Goal: Feedback & Contribution: Submit feedback/report problem

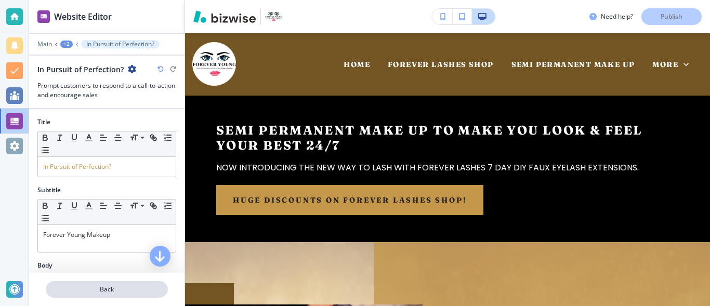
click at [85, 288] on p "Back" at bounding box center [107, 289] width 120 height 9
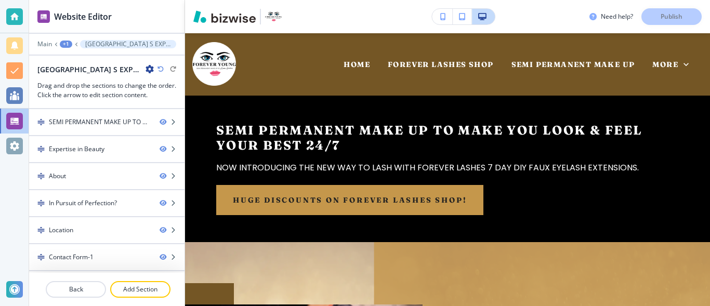
click at [85, 288] on p "Back" at bounding box center [76, 289] width 58 height 9
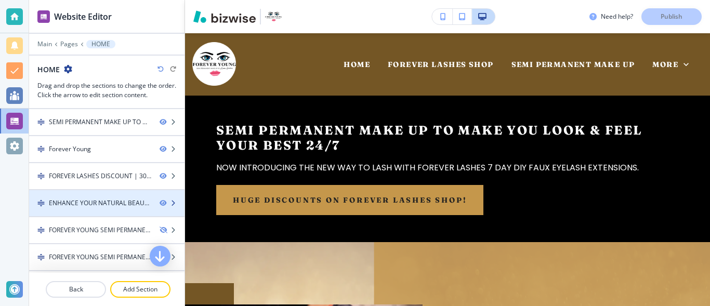
click at [80, 203] on div "ENHANCE YOUR NATURAL BEAUTY" at bounding box center [100, 203] width 102 height 9
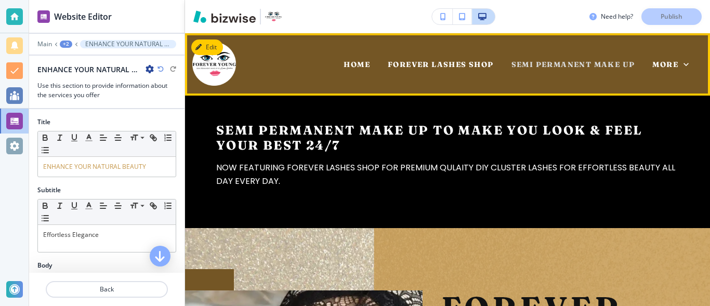
click at [620, 63] on span "SEMI PERMANENT MAKE UP" at bounding box center [573, 64] width 124 height 9
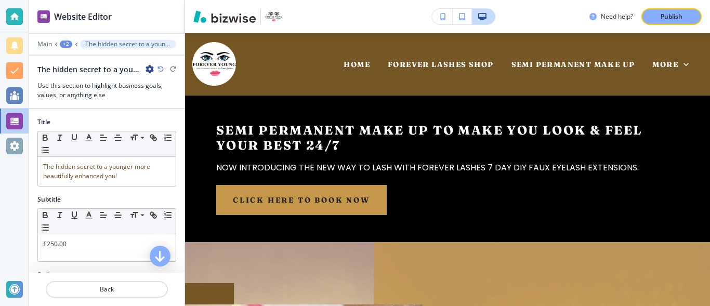
scroll to position [608, 0]
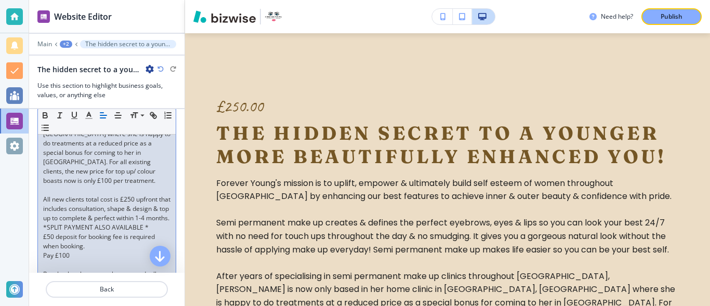
click at [41, 266] on div "Forever Young's mission is to uplift, empower & ultimately build self esteem of…" at bounding box center [107, 246] width 138 height 637
click at [72, 260] on p "Pay £100" at bounding box center [106, 255] width 127 height 9
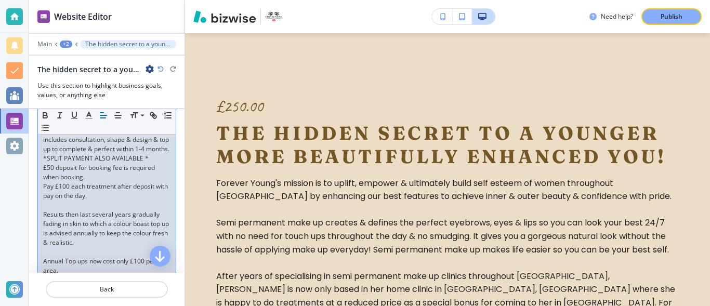
scroll to position [427, 0]
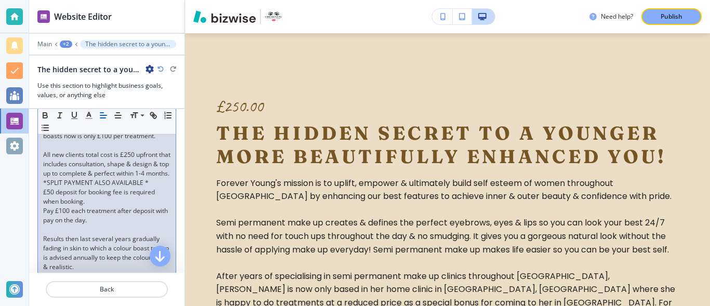
click at [160, 155] on p "All new clients total cost is £250 upfront that includes consultation, shape & …" at bounding box center [106, 164] width 127 height 28
click at [149, 154] on p "All new clients total cost is £250 that includes consultation, shape & design &…" at bounding box center [106, 164] width 127 height 28
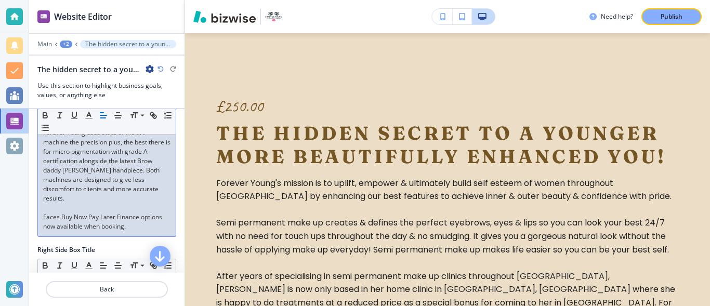
scroll to position [744, 0]
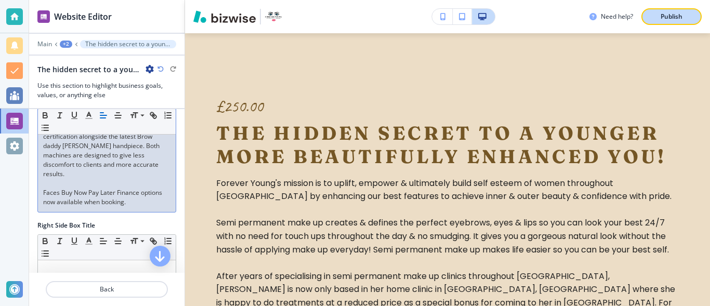
click at [668, 12] on p "Publish" at bounding box center [672, 16] width 22 height 9
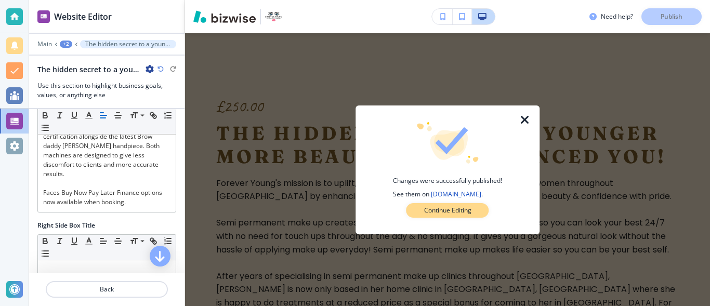
click at [471, 213] on p "Continue Editing" at bounding box center [447, 210] width 47 height 9
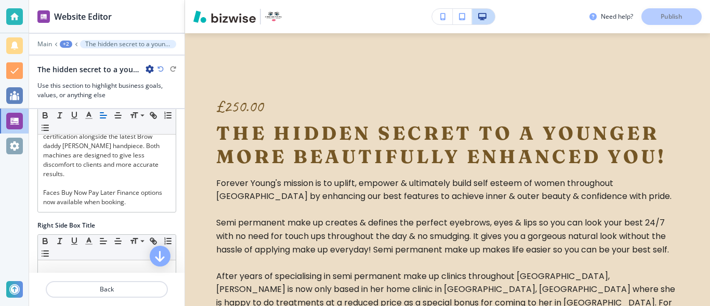
click at [471, 213] on p at bounding box center [447, 210] width 463 height 14
click at [684, 23] on div "Need help? Publish" at bounding box center [649, 16] width 121 height 17
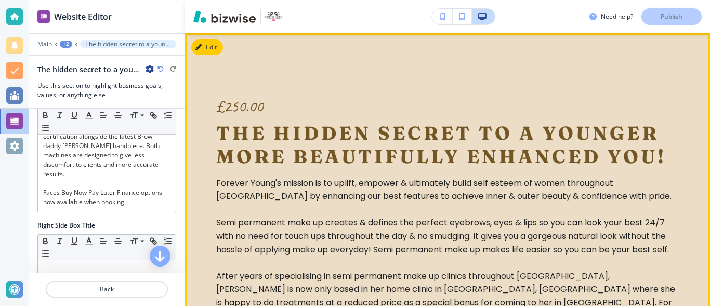
click at [405, 246] on p "Semi permanent make up creates & defines the perfect eyebrows, eyes & lips so y…" at bounding box center [447, 236] width 463 height 40
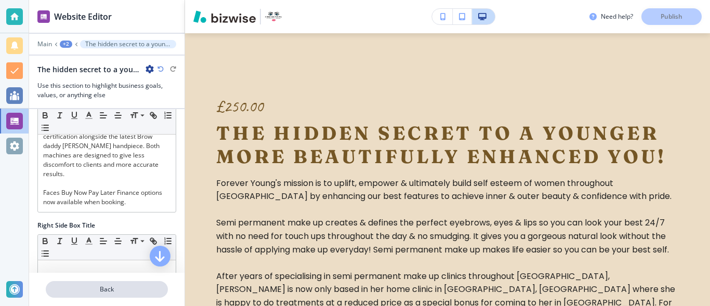
click at [96, 290] on p "Back" at bounding box center [107, 289] width 120 height 9
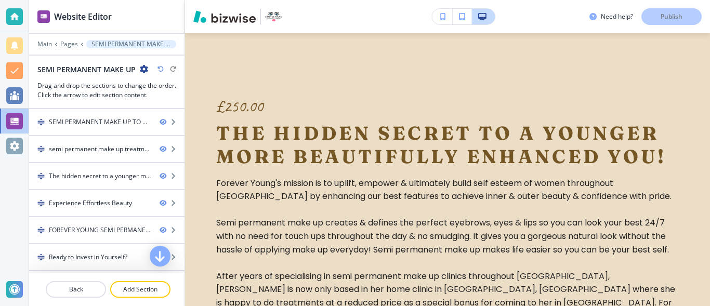
click at [96, 290] on p "Back" at bounding box center [76, 289] width 58 height 9
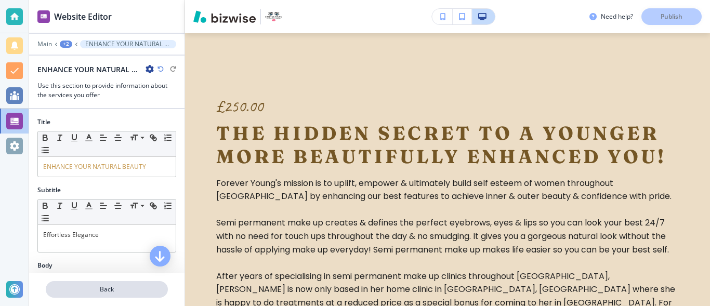
click at [77, 286] on p "Back" at bounding box center [107, 289] width 120 height 9
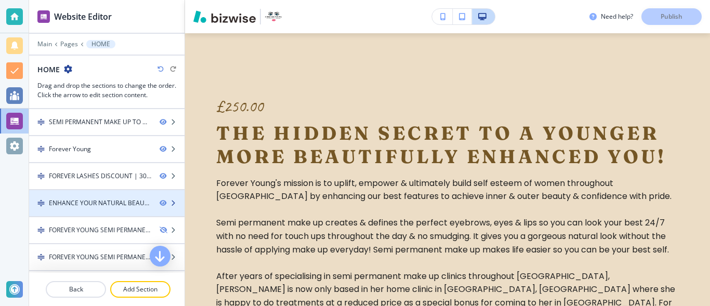
click at [112, 194] on div at bounding box center [106, 194] width 155 height 8
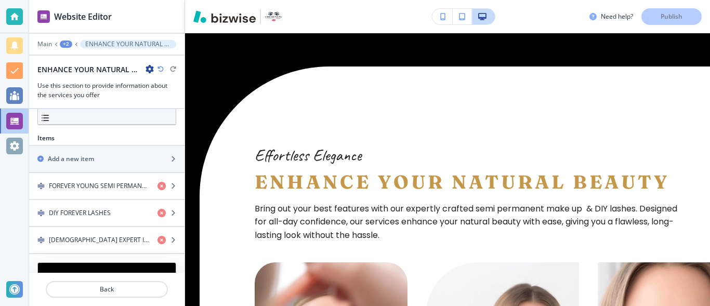
scroll to position [364, 0]
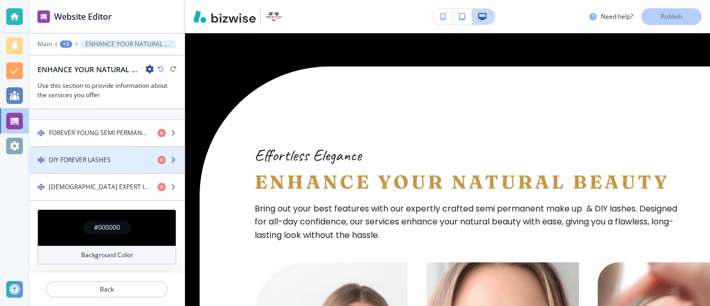
click at [116, 161] on div "DIY FOREVER LASHES" at bounding box center [89, 159] width 120 height 9
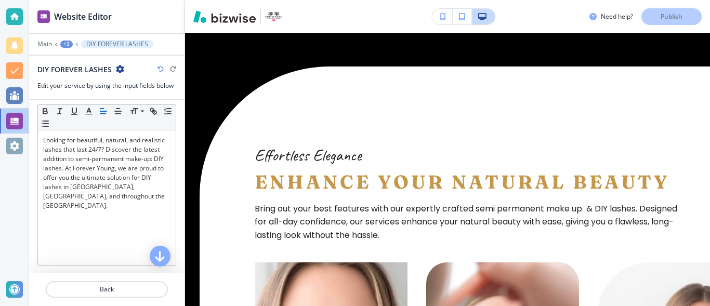
scroll to position [0, 0]
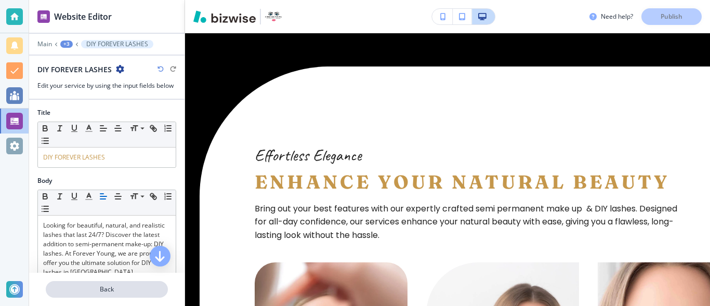
click at [80, 285] on p "Back" at bounding box center [107, 289] width 120 height 9
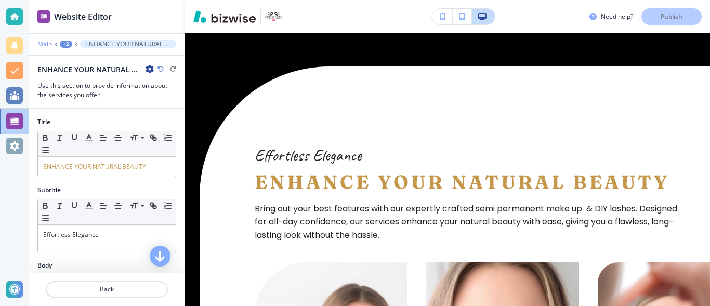
click at [47, 42] on p "Main" at bounding box center [44, 44] width 15 height 7
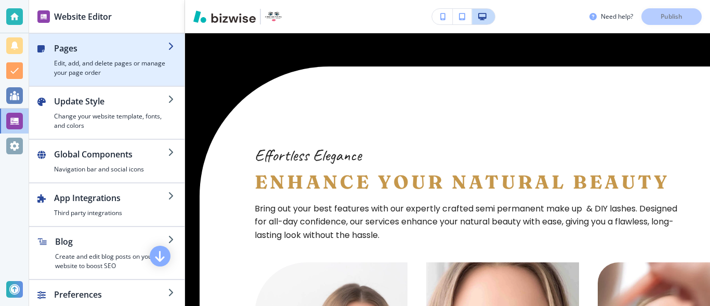
click at [62, 60] on h4 "Edit, add, and delete pages or manage your page order" at bounding box center [111, 68] width 114 height 19
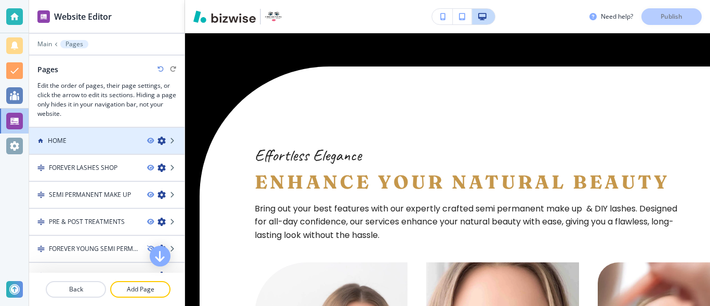
click at [56, 135] on div at bounding box center [106, 132] width 155 height 8
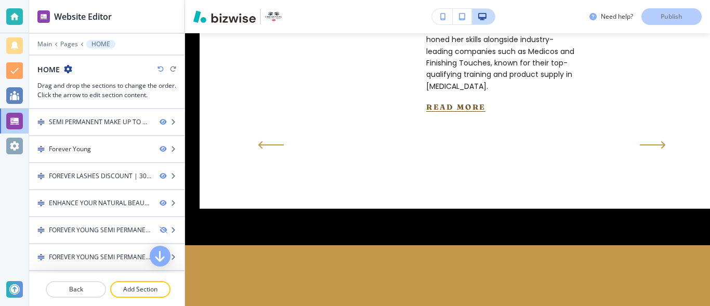
scroll to position [963, 0]
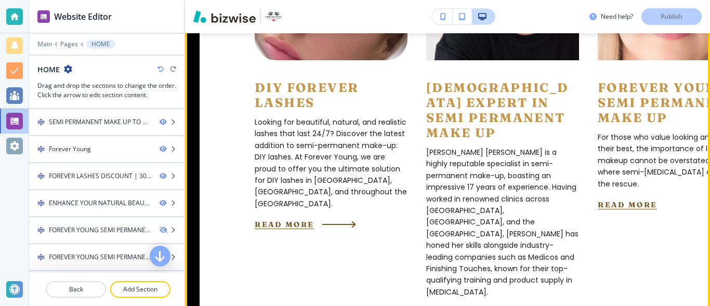
click at [305, 220] on button "rEAD More" at bounding box center [284, 224] width 59 height 9
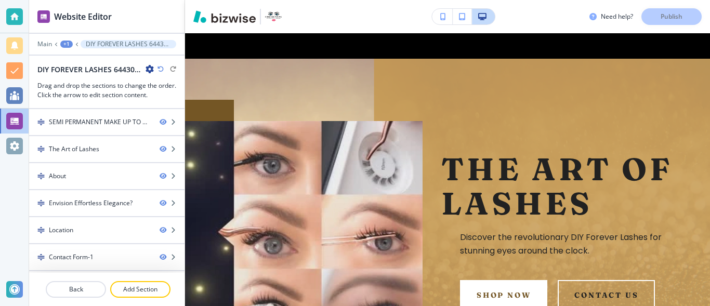
scroll to position [178, 0]
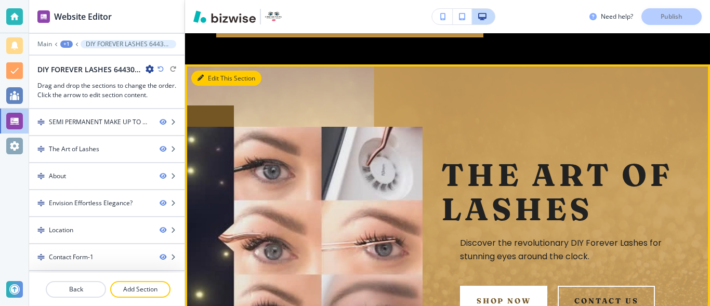
click at [214, 81] on button "Edit This Section" at bounding box center [226, 79] width 70 height 16
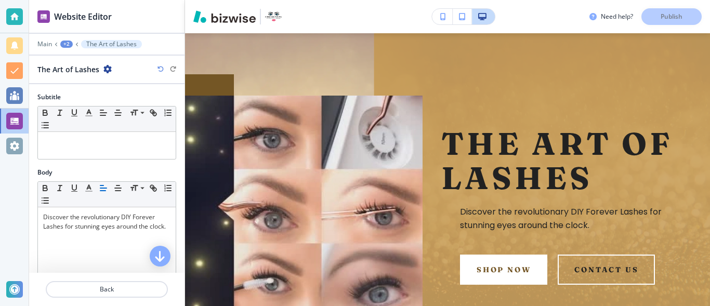
scroll to position [86, 0]
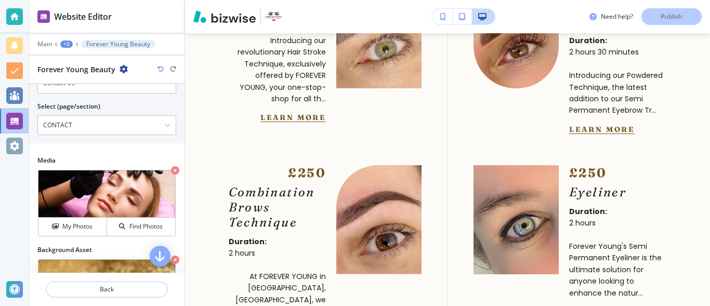
scroll to position [1627, 0]
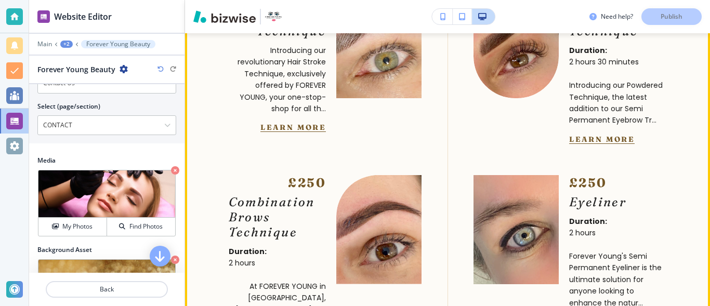
click at [374, 89] on img at bounding box center [379, 43] width 94 height 120
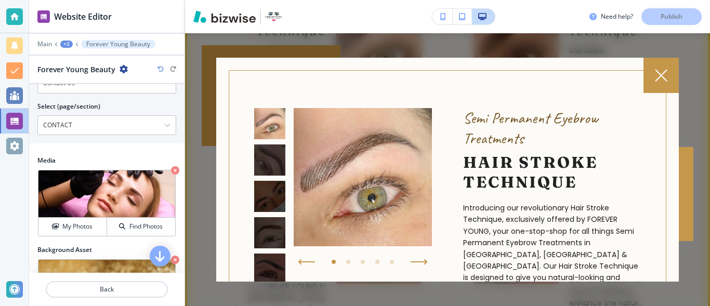
click at [651, 71] on div at bounding box center [661, 75] width 35 height 35
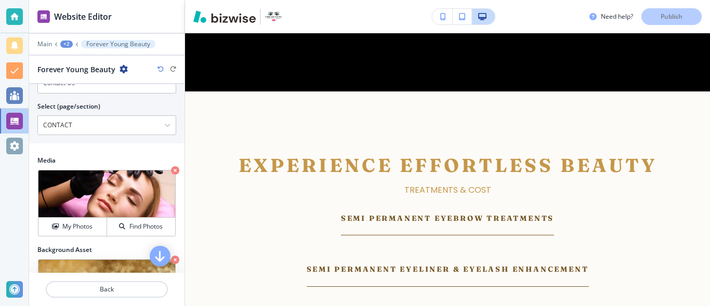
scroll to position [1132, 0]
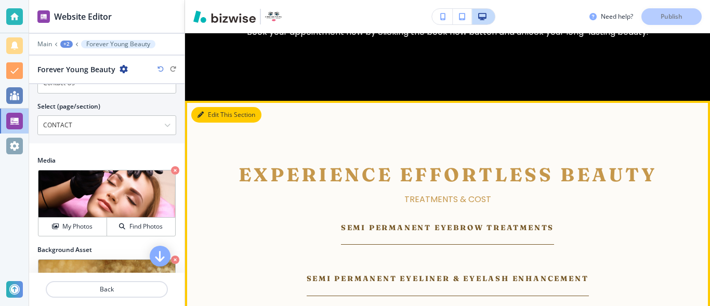
click at [210, 123] on button "Edit This Section" at bounding box center [226, 115] width 70 height 16
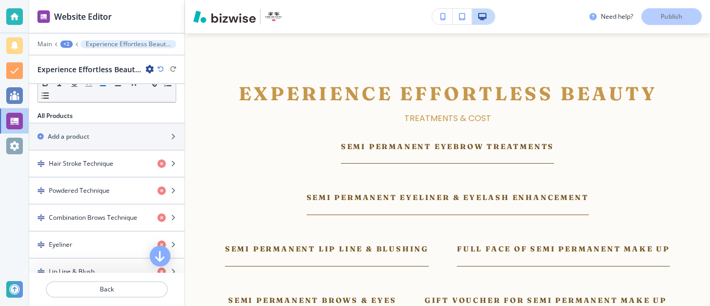
scroll to position [311, 0]
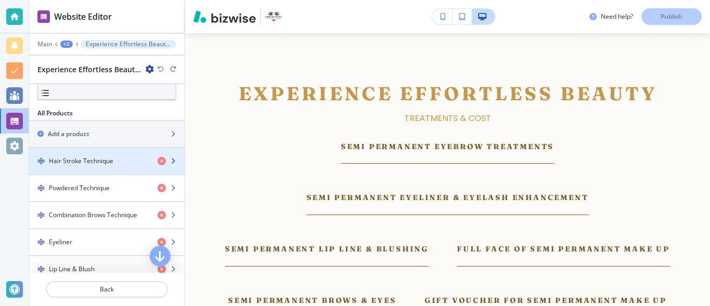
click at [107, 160] on h4 "Hair Stroke Technique" at bounding box center [81, 160] width 64 height 9
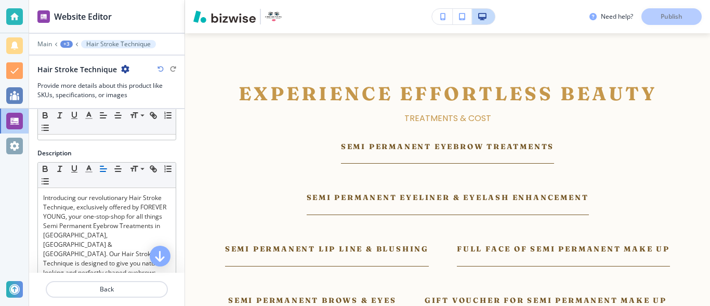
scroll to position [0, 0]
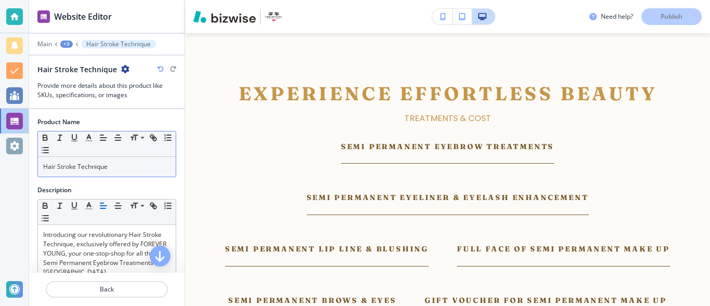
click at [132, 163] on p "Hair Stroke Technique" at bounding box center [106, 166] width 127 height 9
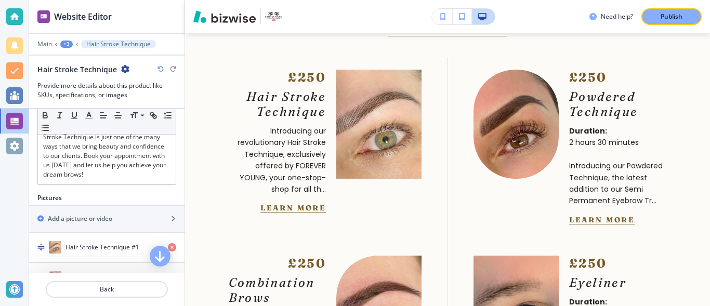
scroll to position [465, 0]
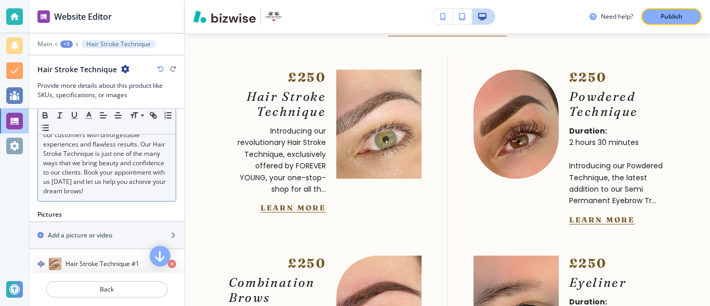
click at [156, 182] on p "At FOREVER YOUNG, we strive to provide our customers with unforgettable experie…" at bounding box center [106, 158] width 127 height 75
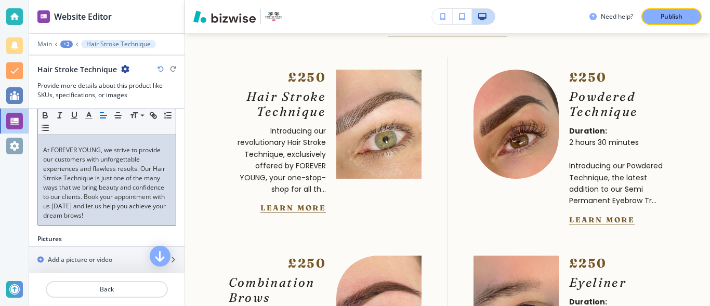
scroll to position [461, 0]
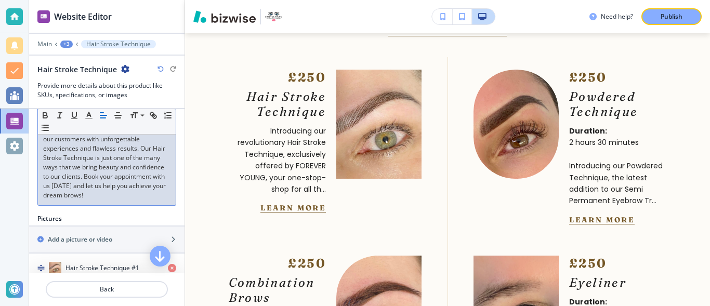
click at [161, 186] on p "At FOREVER YOUNG, we strive to provide our customers with unforgettable experie…" at bounding box center [106, 162] width 127 height 75
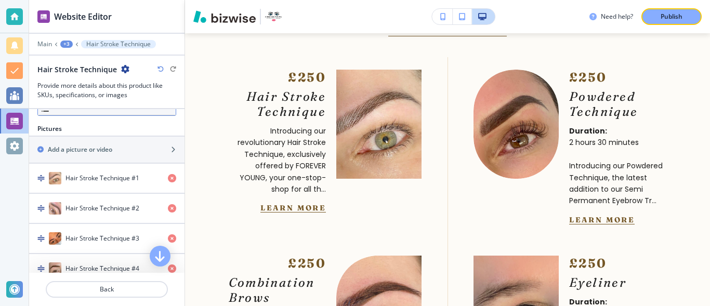
scroll to position [573, 0]
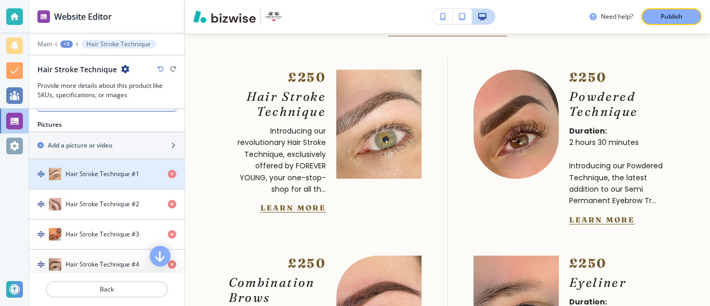
click at [77, 169] on h4 "Hair Stroke Technique #1" at bounding box center [102, 173] width 74 height 9
click at [73, 169] on h4 "Hair Stroke Technique #1" at bounding box center [102, 173] width 74 height 9
click at [42, 170] on img "button" at bounding box center [40, 173] width 7 height 7
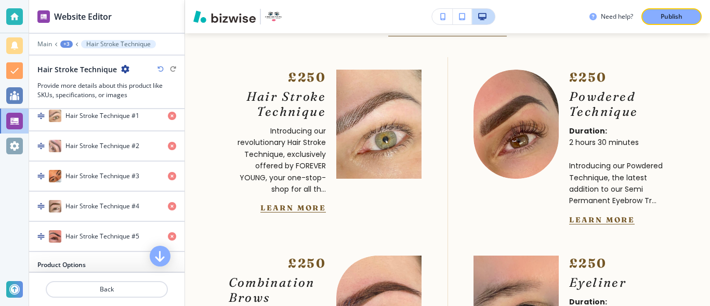
scroll to position [640, 0]
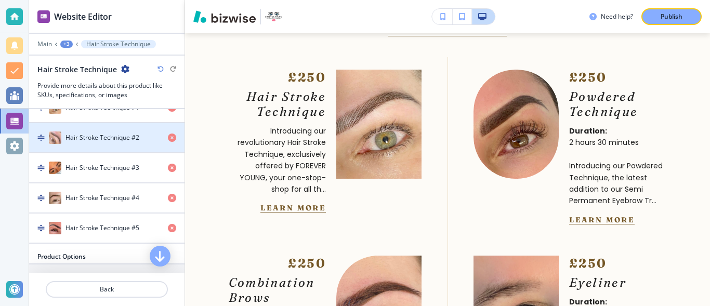
click at [113, 133] on h4 "Hair Stroke Technique #2" at bounding box center [102, 137] width 74 height 9
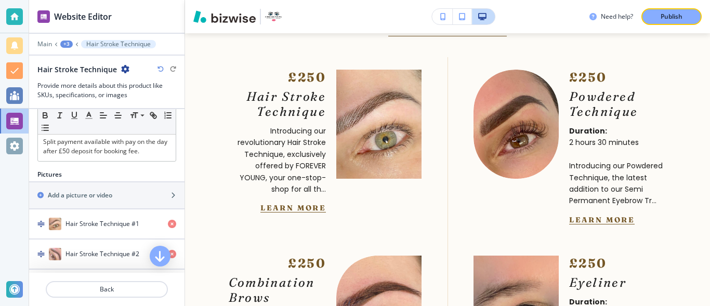
scroll to position [528, 0]
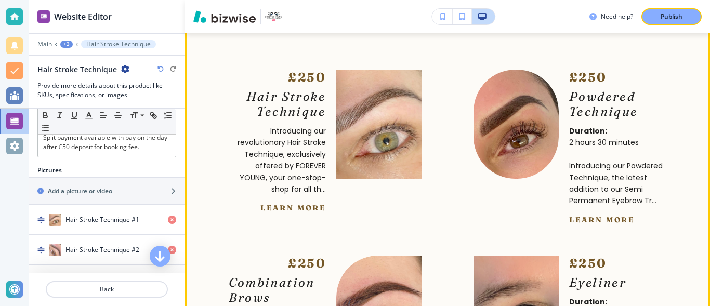
click at [263, 213] on button "Learn More" at bounding box center [292, 207] width 65 height 9
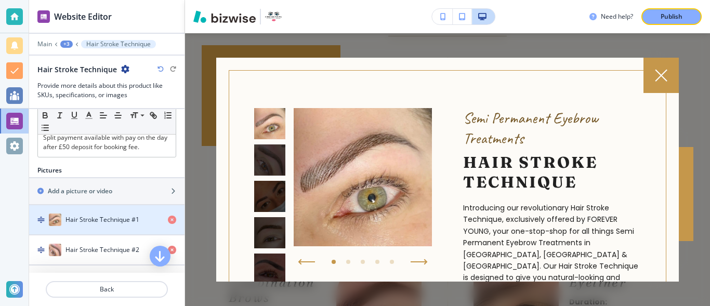
click at [122, 215] on h4 "Hair Stroke Technique #1" at bounding box center [102, 219] width 74 height 9
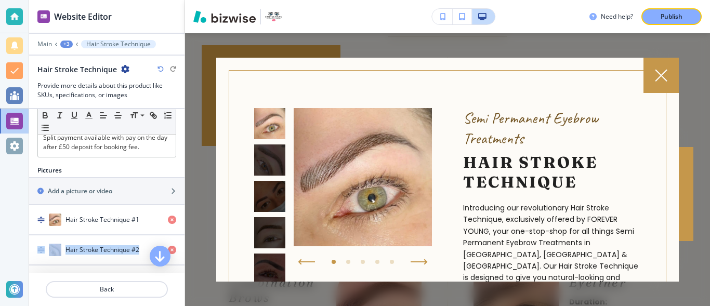
drag, startPoint x: 185, startPoint y: 232, endPoint x: 180, endPoint y: 199, distance: 33.6
click at [180, 199] on div "Website Editor Main +3 Hair Stroke Technique Hair Stroke Technique Provide more…" at bounding box center [107, 153] width 156 height 306
click at [658, 17] on div "Publish" at bounding box center [671, 16] width 33 height 9
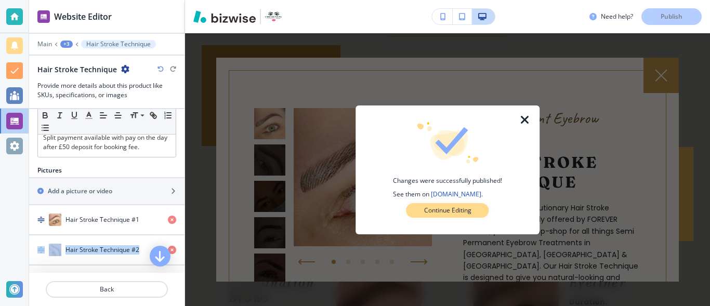
click at [418, 210] on button "Continue Editing" at bounding box center [447, 210] width 83 height 15
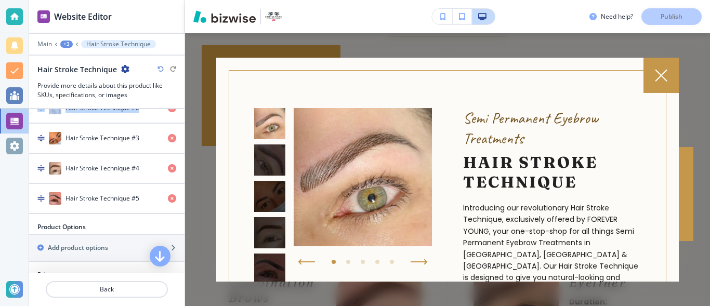
scroll to position [674, 0]
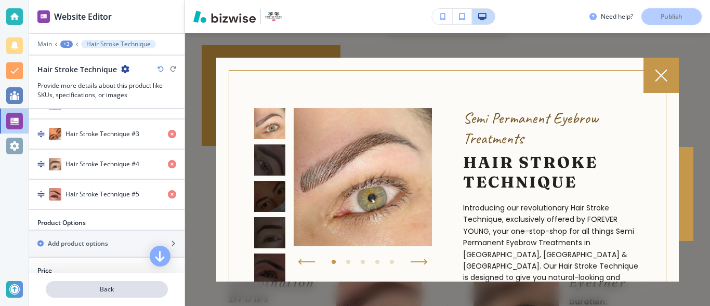
click at [99, 295] on button "Back" at bounding box center [107, 289] width 122 height 17
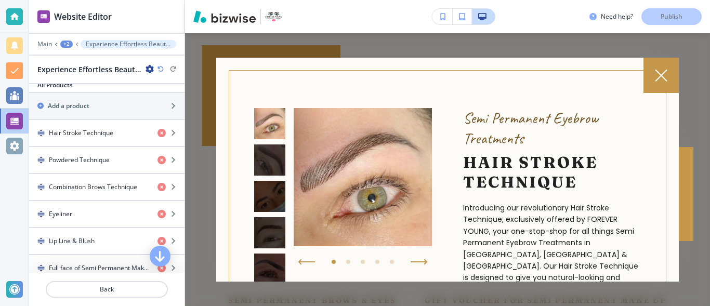
scroll to position [342, 0]
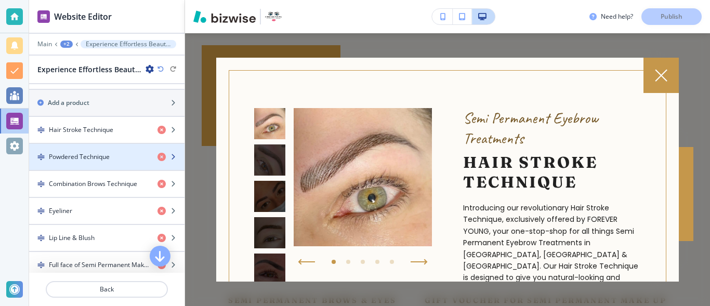
click at [109, 160] on h4 "Powdered Technique" at bounding box center [79, 156] width 61 height 9
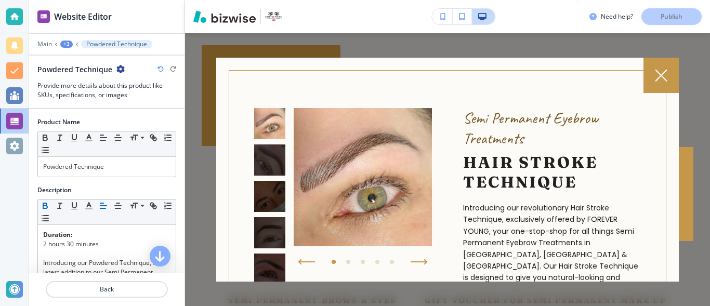
click at [109, 160] on div "Powdered Technique" at bounding box center [107, 167] width 138 height 20
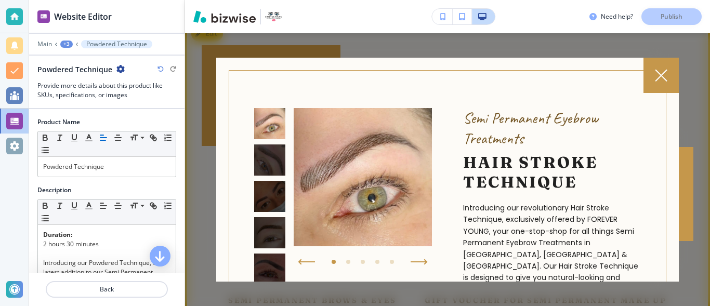
click at [659, 75] on icon at bounding box center [661, 75] width 12 height 12
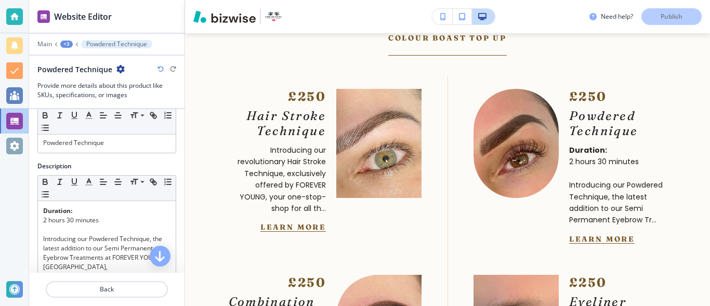
scroll to position [32, 0]
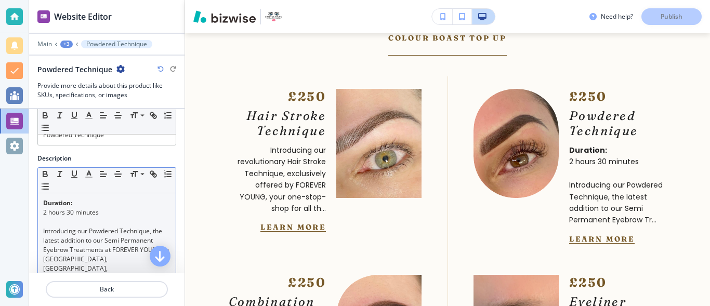
click at [106, 211] on p "2 hours 30 minutes" at bounding box center [106, 212] width 127 height 9
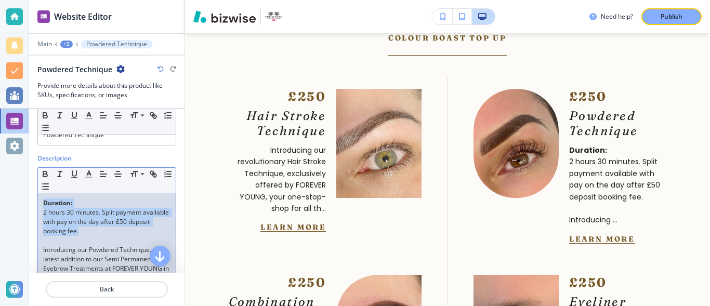
drag, startPoint x: 41, startPoint y: 201, endPoint x: 157, endPoint y: 232, distance: 120.7
click at [157, 232] on p "2 hours 30 minutes. Split payment available with pay on the day after £50 depos…" at bounding box center [106, 222] width 127 height 28
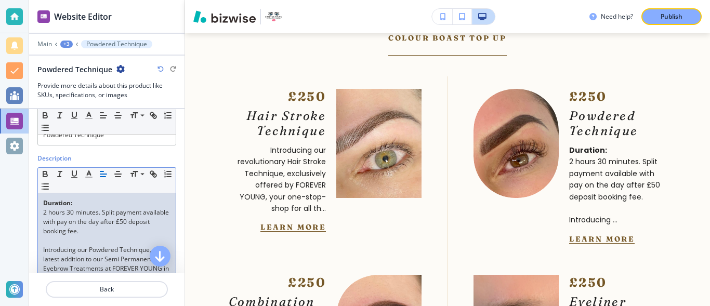
click at [157, 232] on p "2 hours 30 minutes. Split payment available with pay on the day after £50 depos…" at bounding box center [106, 222] width 127 height 28
drag, startPoint x: 42, startPoint y: 211, endPoint x: 46, endPoint y: 202, distance: 9.3
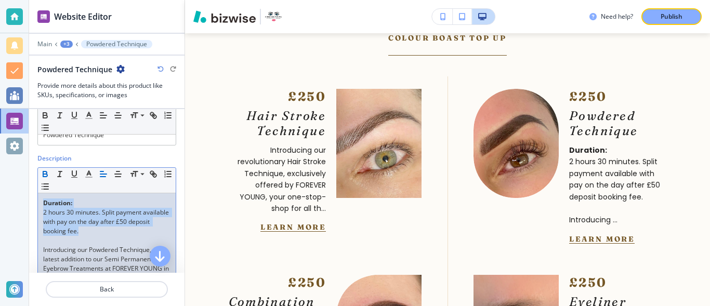
drag, startPoint x: 42, startPoint y: 202, endPoint x: 149, endPoint y: 231, distance: 111.3
copy div "Duration: 2 hours 30 minutes. Split payment available with pay on the day after…"
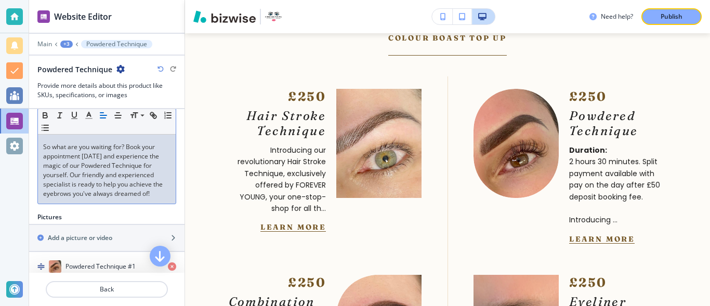
scroll to position [429, 0]
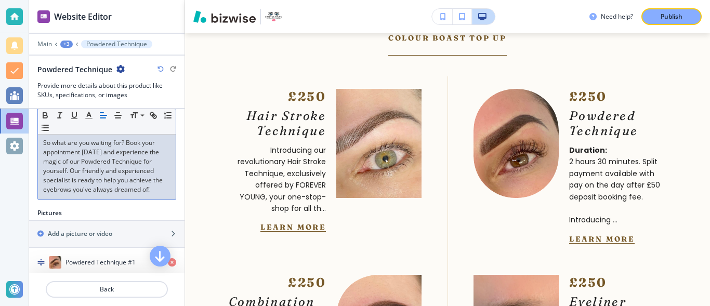
click at [162, 188] on p "So what are you waiting for? Book your appointment today and experience the mag…" at bounding box center [106, 166] width 127 height 56
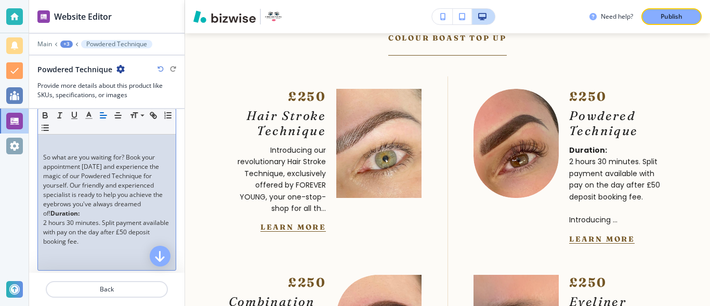
scroll to position [423, 0]
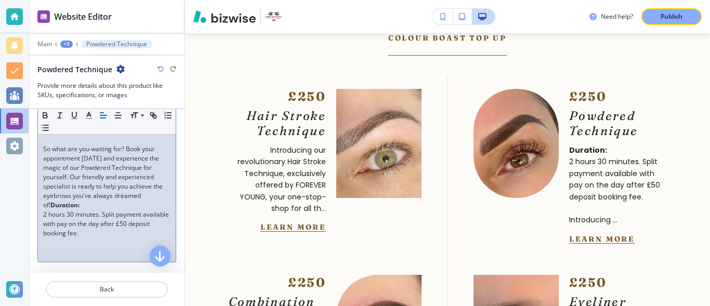
click at [50, 205] on p "So what are you waiting for? Book your appointment today and experience the mag…" at bounding box center [106, 177] width 127 height 65
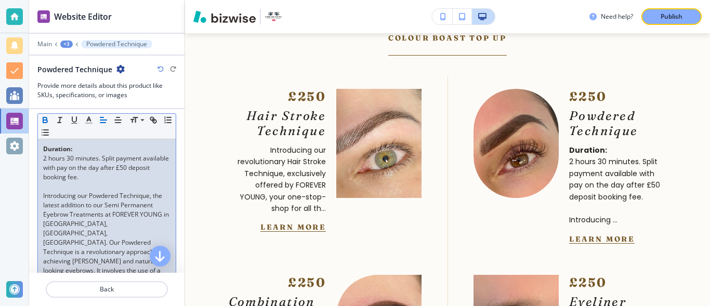
scroll to position [94, 0]
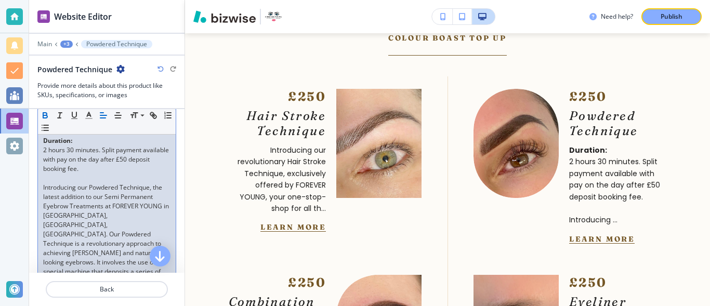
click at [103, 172] on p "2 hours 30 minutes. Split payment available with pay on the day after £50 depos…" at bounding box center [106, 160] width 127 height 28
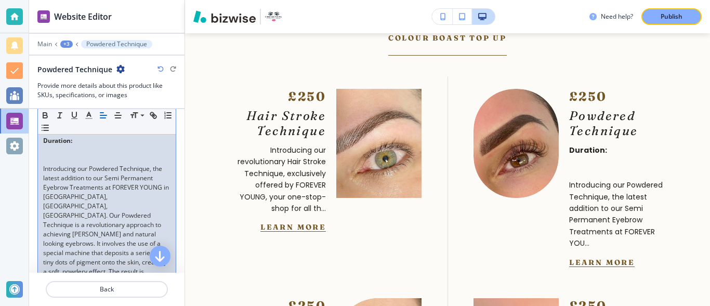
scroll to position [85, 0]
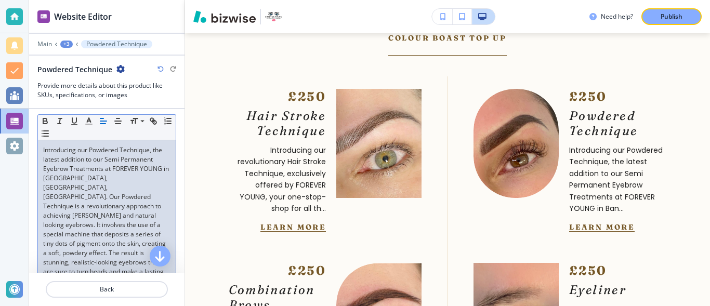
scroll to position [75, 0]
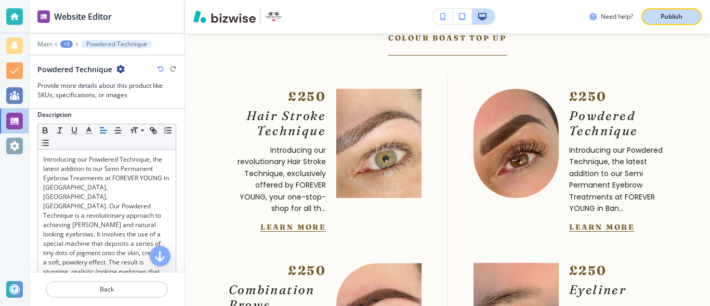
click at [683, 21] on button "Publish" at bounding box center [671, 16] width 60 height 17
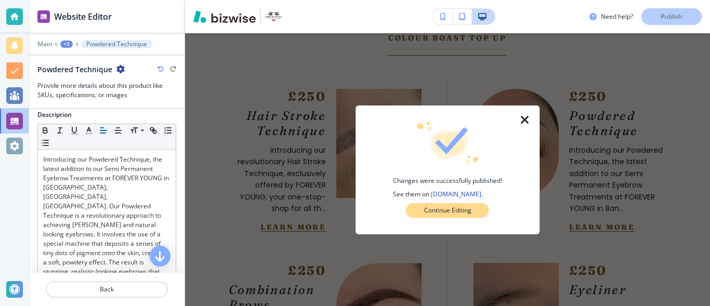
click at [475, 211] on button "Continue Editing" at bounding box center [447, 210] width 83 height 15
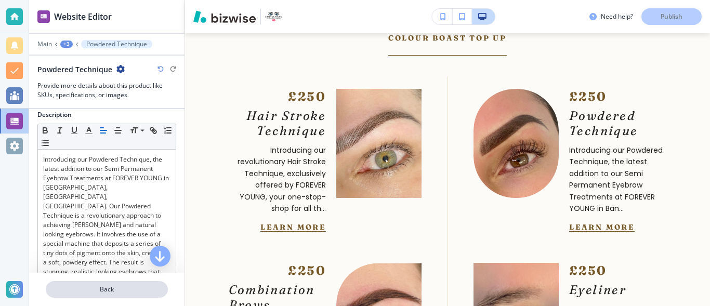
click at [119, 292] on p "Back" at bounding box center [107, 289] width 120 height 9
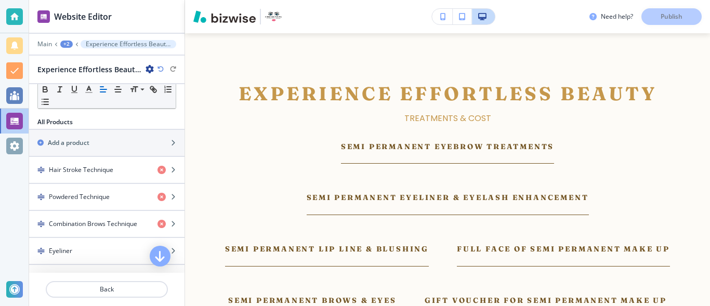
scroll to position [305, 0]
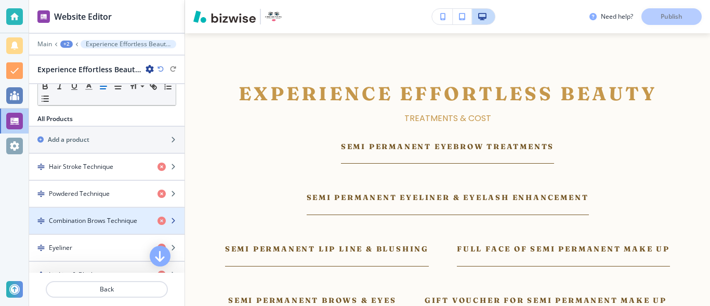
click at [122, 225] on h4 "Combination Brows Technique" at bounding box center [93, 220] width 88 height 9
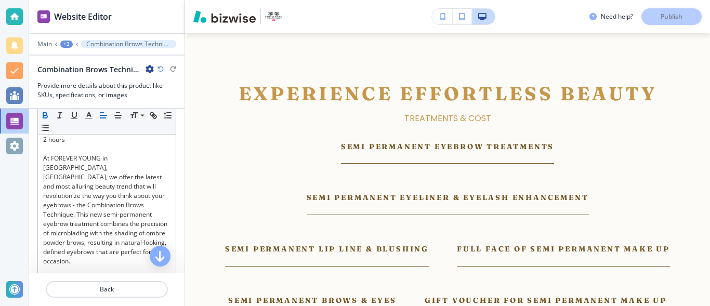
scroll to position [54, 0]
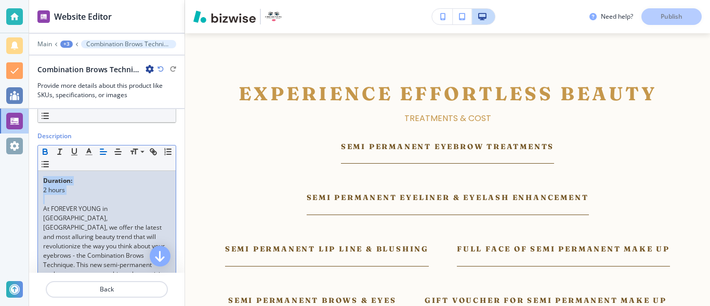
drag, startPoint x: 41, startPoint y: 179, endPoint x: 73, endPoint y: 195, distance: 35.8
copy div "Duration: 2 hours"
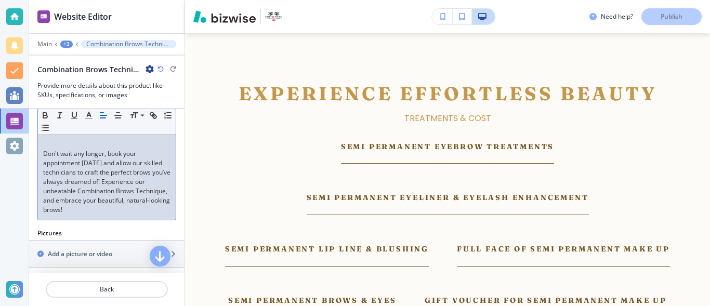
scroll to position [450, 0]
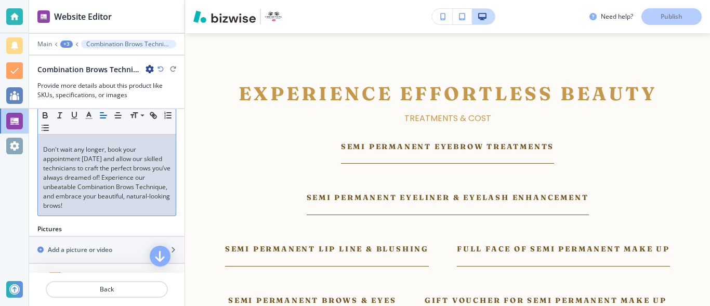
click at [139, 211] on p "Don't wait any longer, book your appointment today and allow our skilled techni…" at bounding box center [106, 177] width 127 height 65
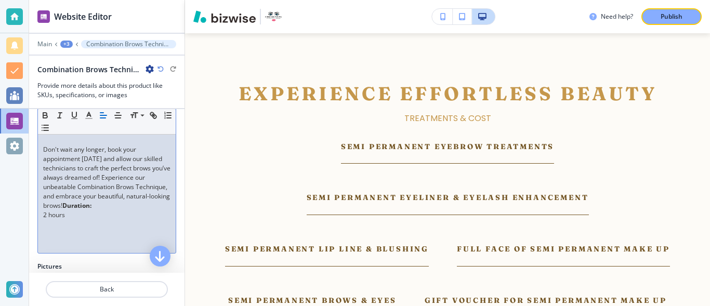
scroll to position [0, 0]
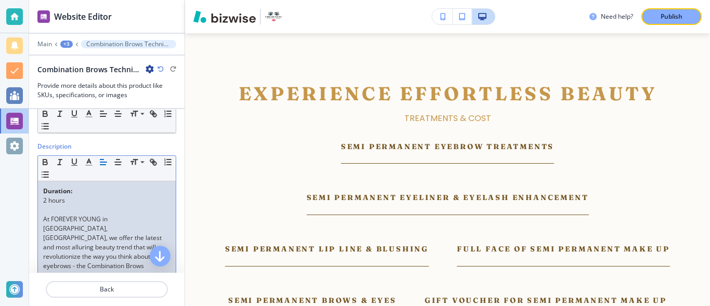
click at [81, 200] on p "2 hours" at bounding box center [106, 200] width 127 height 9
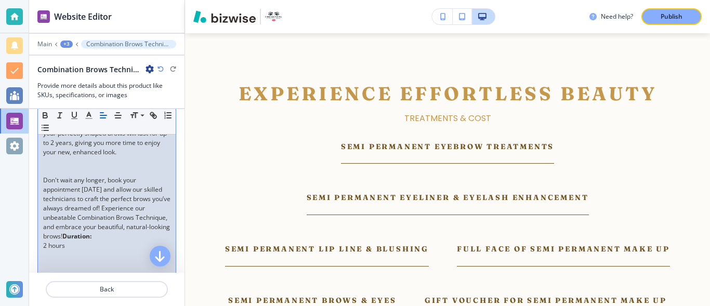
scroll to position [396, 0]
click at [108, 237] on p "Don't wait any longer, book your appointment today and allow our skilled techni…" at bounding box center [106, 204] width 127 height 65
click at [77, 256] on p "2 hours" at bounding box center [106, 250] width 127 height 9
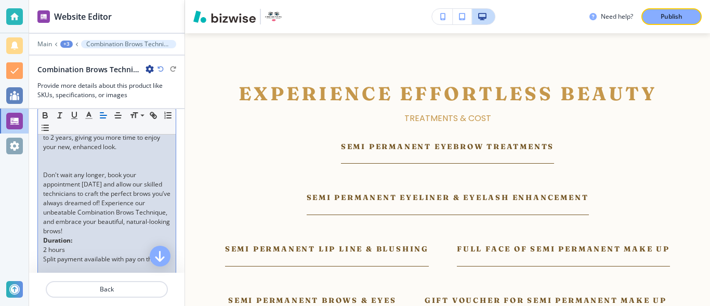
scroll to position [406, 0]
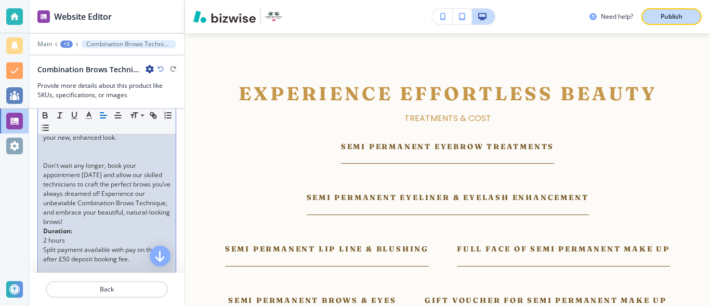
click at [662, 11] on button "Publish" at bounding box center [671, 16] width 60 height 17
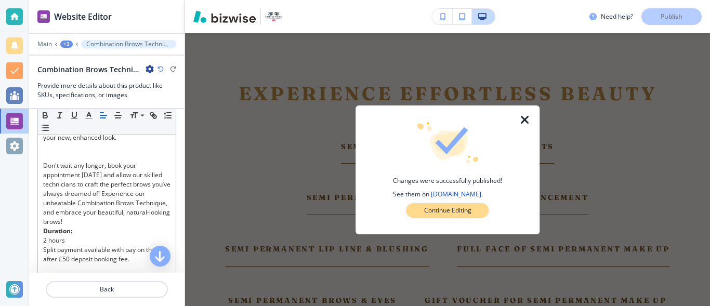
click at [462, 209] on p "Continue Editing" at bounding box center [447, 210] width 47 height 9
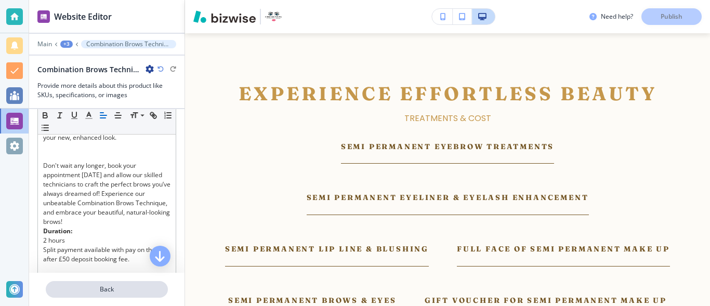
click at [98, 286] on p "Back" at bounding box center [107, 289] width 120 height 9
